Goal: Complete application form

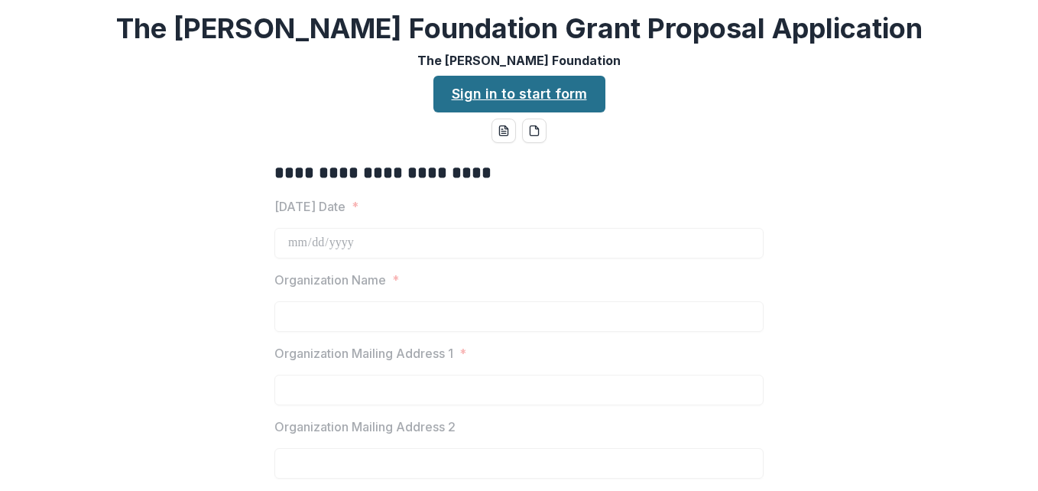
click at [554, 102] on link "Sign in to start form" at bounding box center [520, 94] width 172 height 37
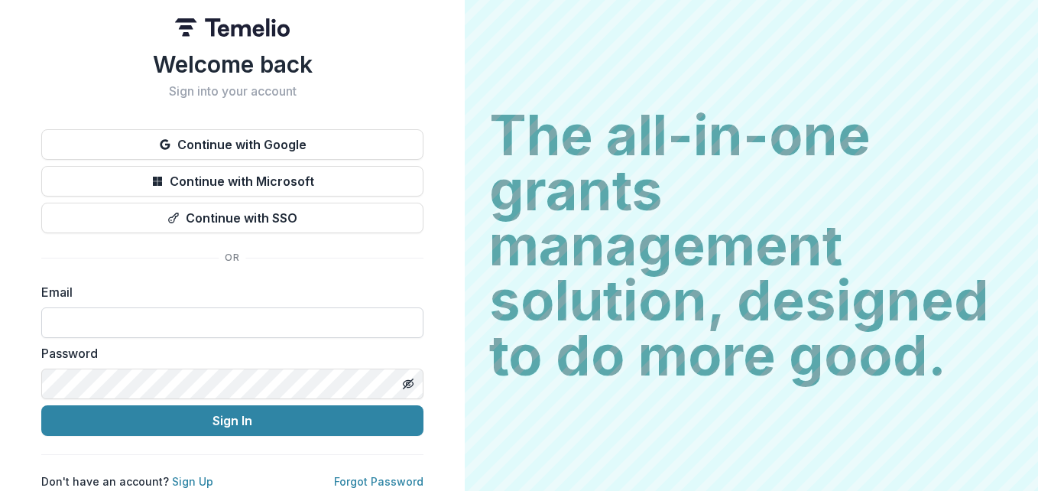
click at [266, 314] on input at bounding box center [232, 322] width 382 height 31
paste input "**********"
type input "**********"
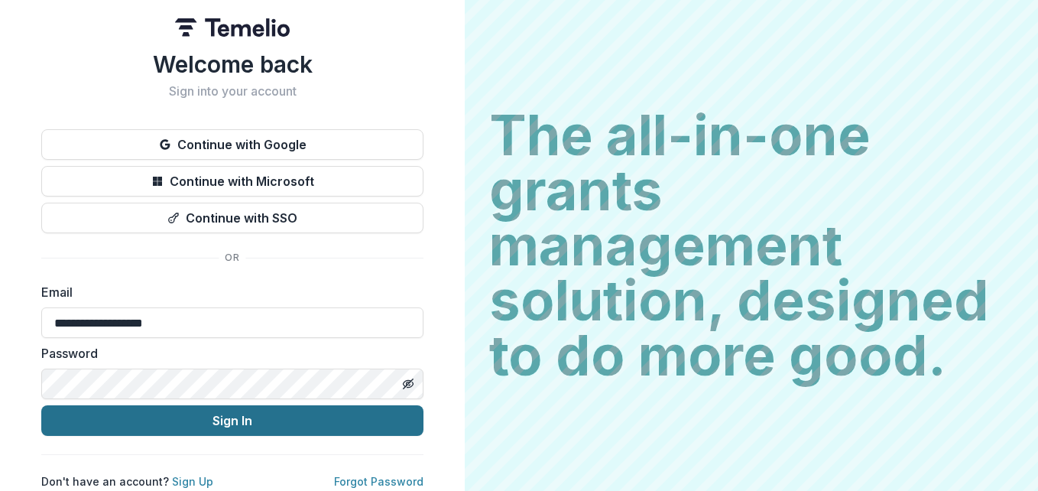
click at [324, 418] on button "Sign In" at bounding box center [232, 420] width 382 height 31
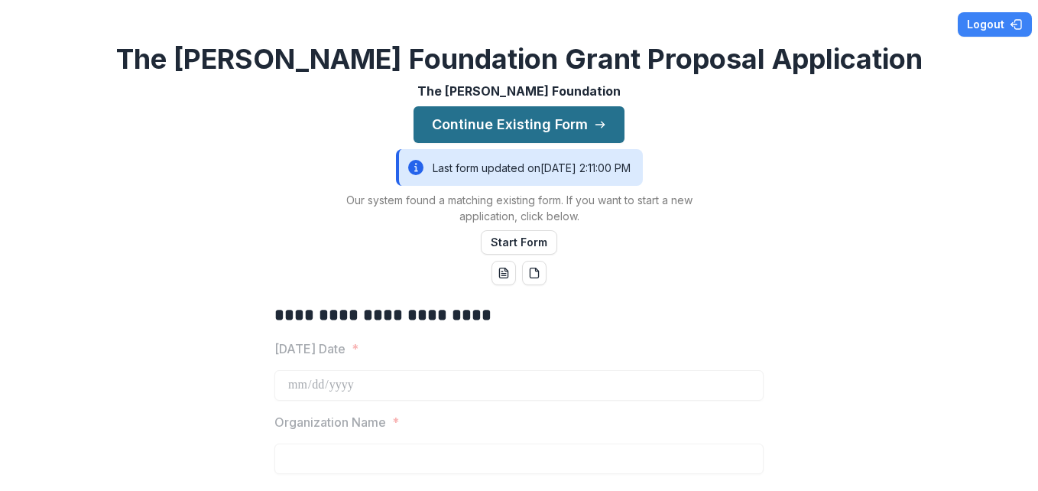
click at [492, 129] on button "Continue Existing Form" at bounding box center [519, 124] width 211 height 37
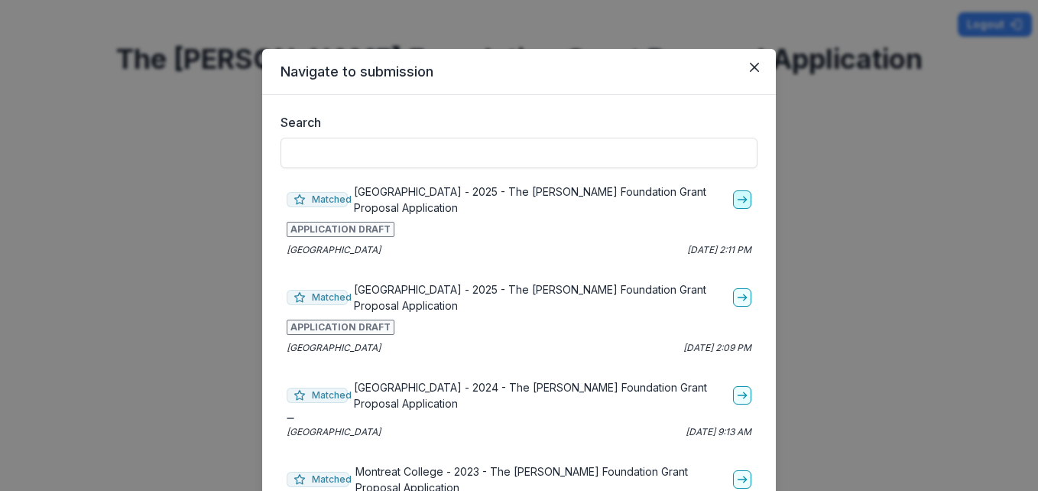
click at [736, 197] on icon "go-to" at bounding box center [742, 199] width 12 height 12
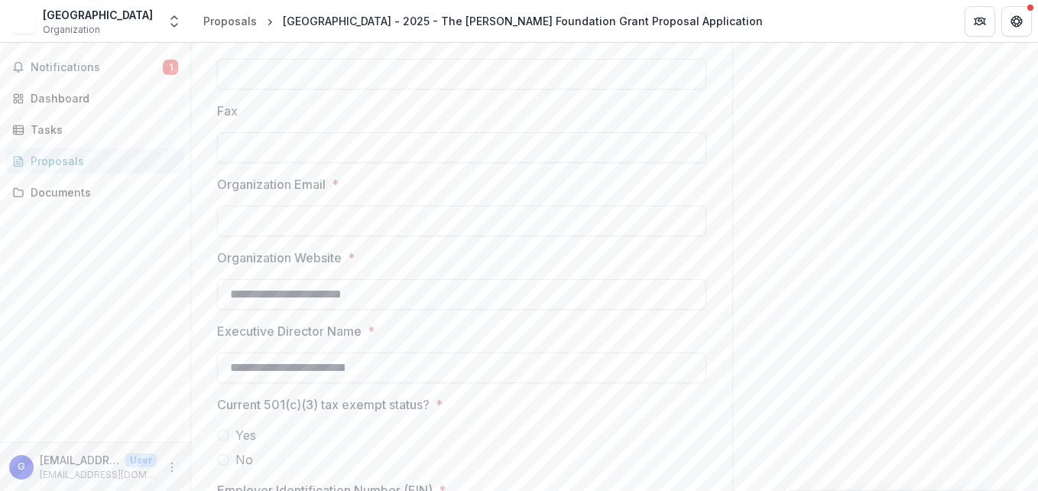
scroll to position [868, 0]
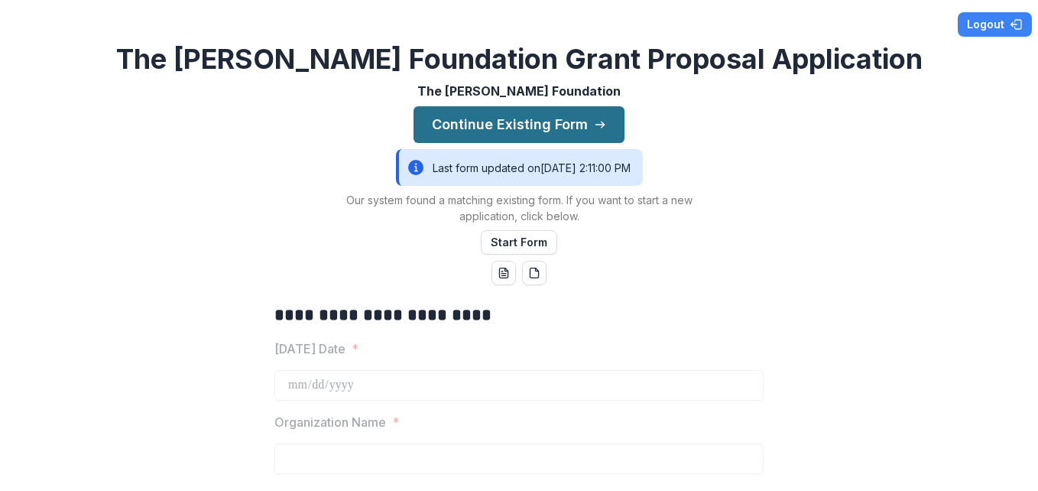
click at [553, 122] on button "Continue Existing Form" at bounding box center [519, 124] width 211 height 37
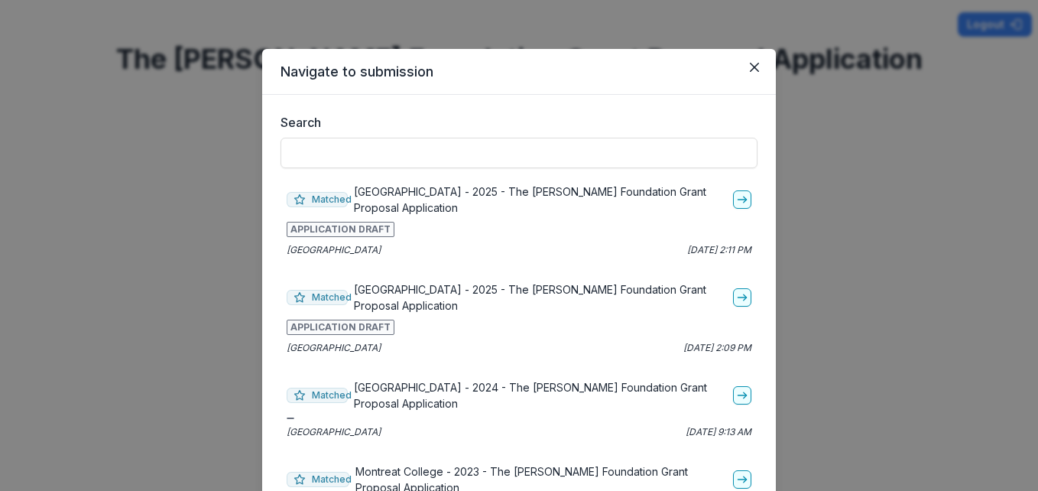
scroll to position [41, 0]
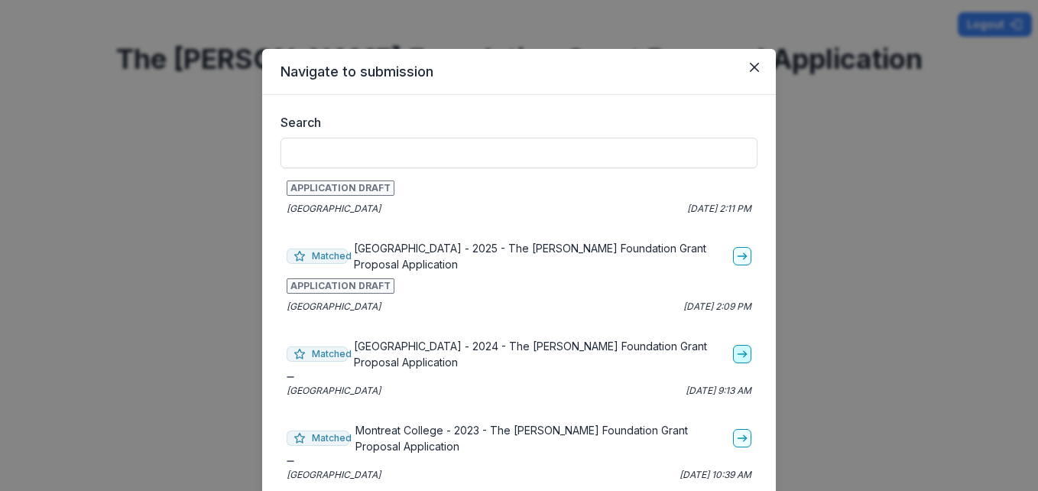
click at [744, 355] on polyline "go-to" at bounding box center [745, 354] width 3 height 6
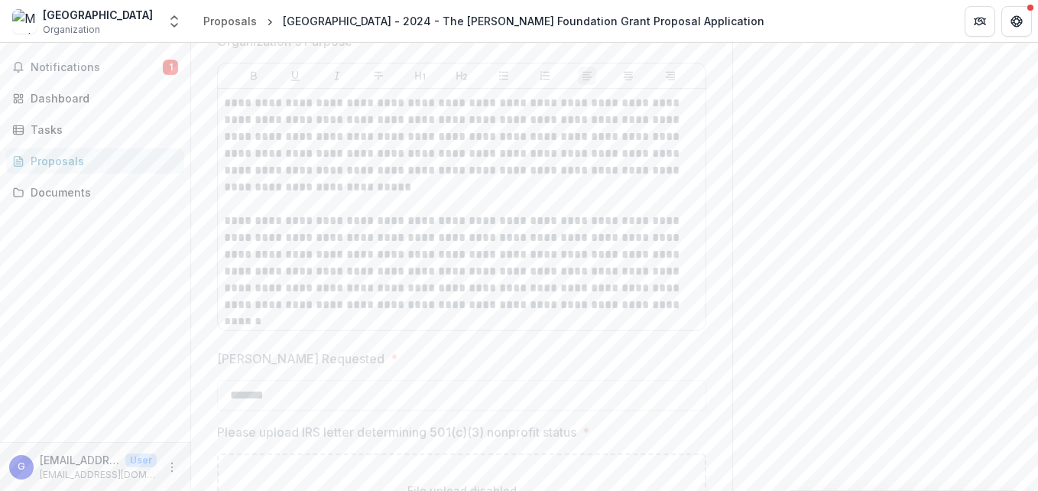
scroll to position [1791, 0]
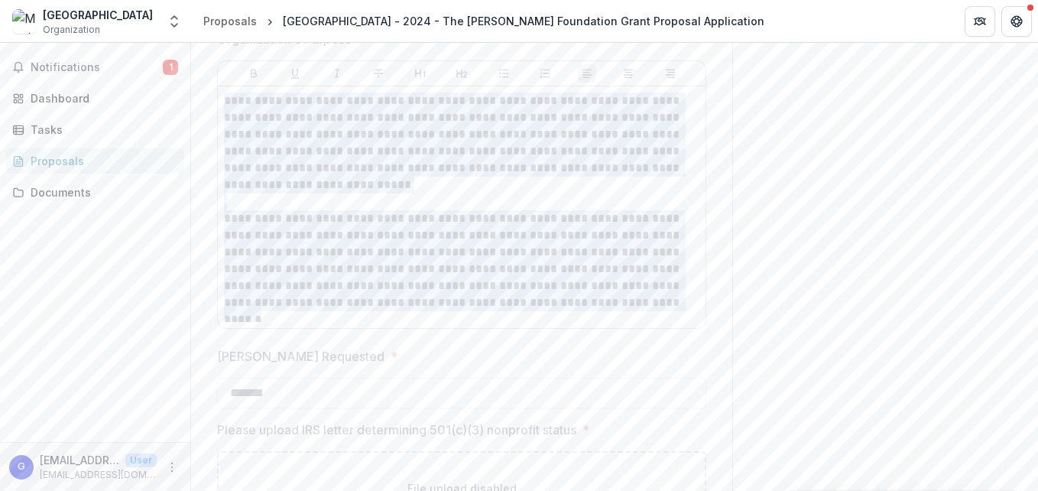
drag, startPoint x: 618, startPoint y: 305, endPoint x: 213, endPoint y: 99, distance: 454.1
copy div "**********"
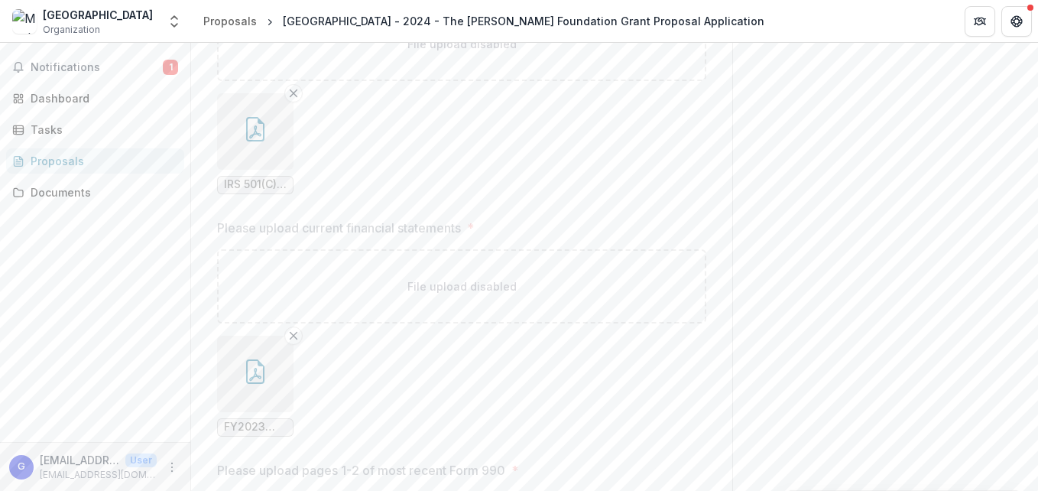
scroll to position [2229, 0]
click at [258, 437] on span "FY2023 Financial Statements - Final.pdf" at bounding box center [255, 433] width 63 height 13
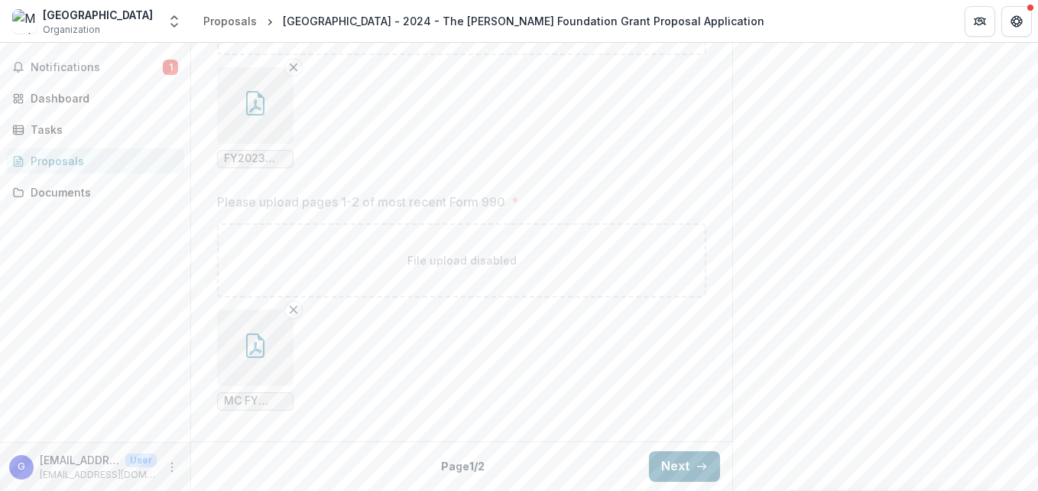
click at [686, 469] on button "Next" at bounding box center [684, 466] width 71 height 31
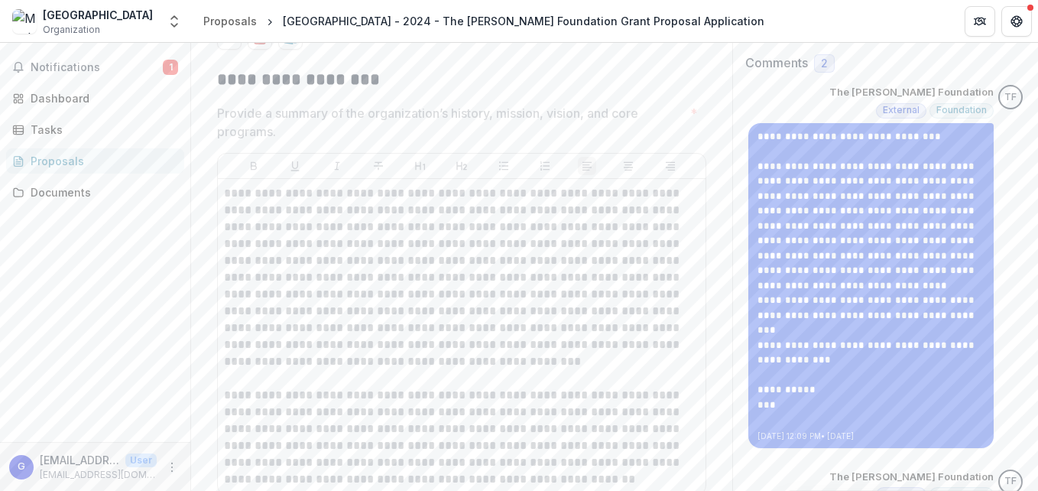
scroll to position [276, 0]
